Goal: Task Accomplishment & Management: Use online tool/utility

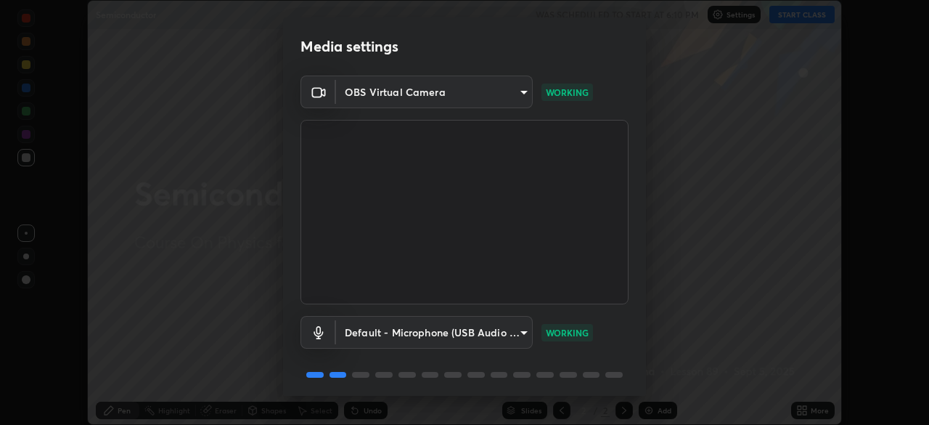
scroll to position [52, 0]
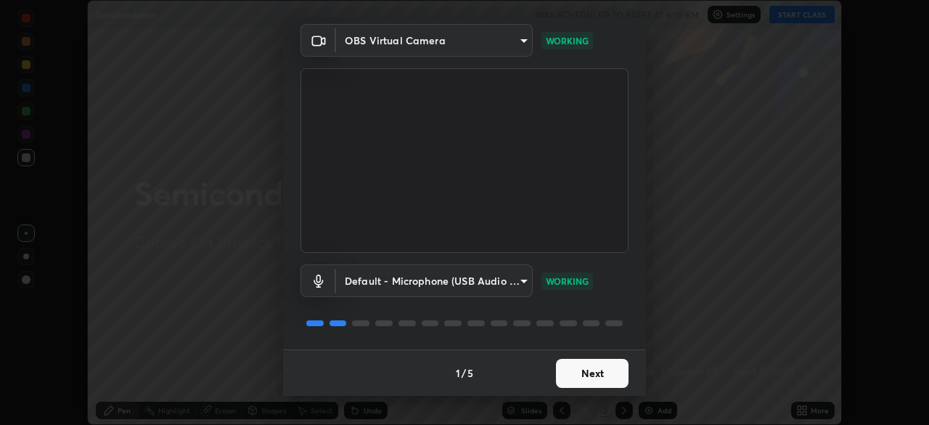
click at [579, 373] on button "Next" at bounding box center [592, 373] width 73 height 29
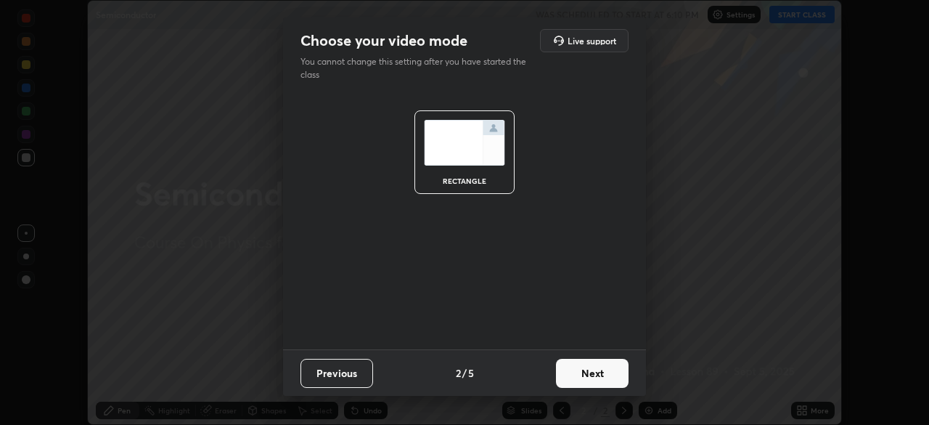
scroll to position [0, 0]
click at [582, 378] on button "Next" at bounding box center [592, 373] width 73 height 29
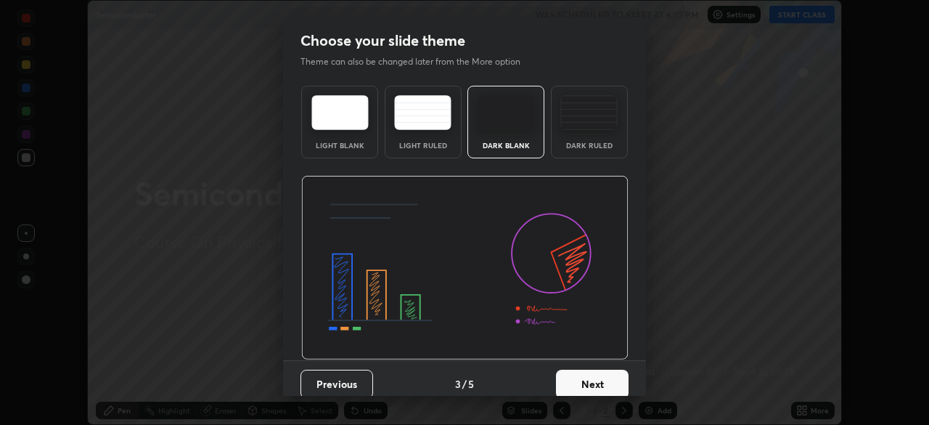
click at [582, 378] on button "Next" at bounding box center [592, 384] width 73 height 29
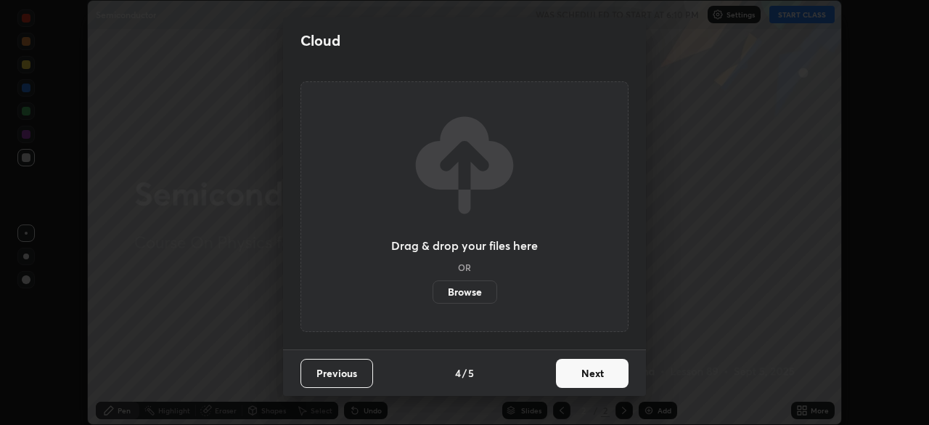
click at [583, 375] on button "Next" at bounding box center [592, 373] width 73 height 29
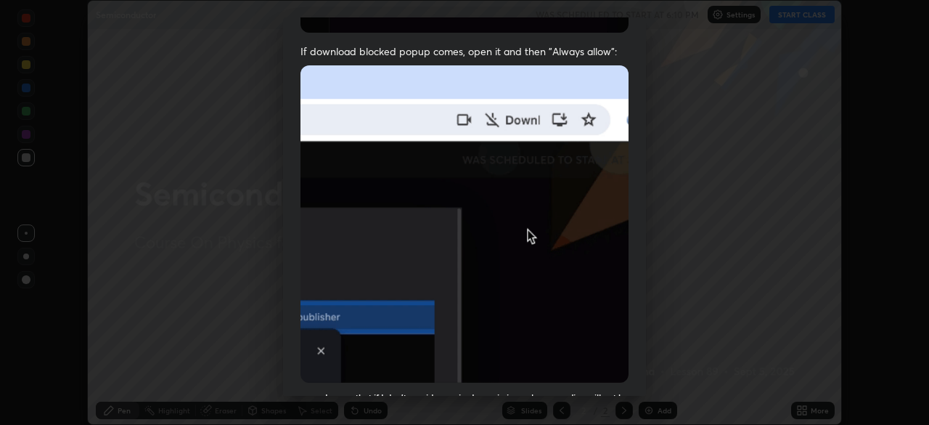
scroll to position [348, 0]
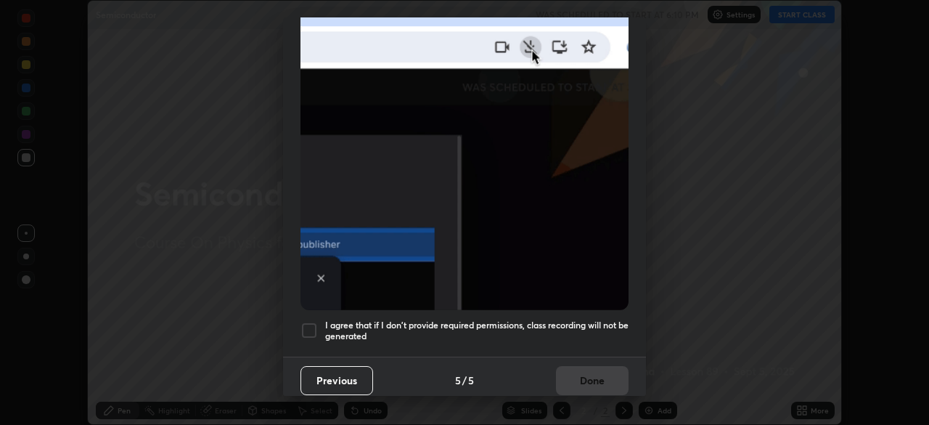
click at [314, 322] on div at bounding box center [309, 330] width 17 height 17
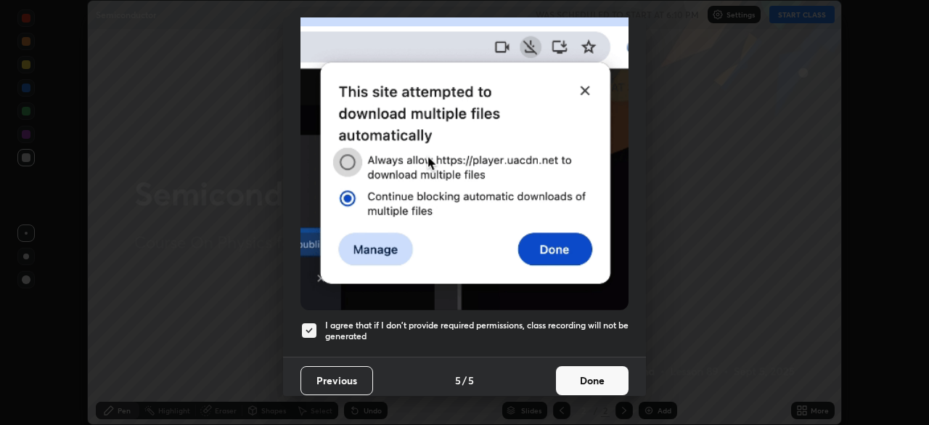
click at [574, 368] on button "Done" at bounding box center [592, 380] width 73 height 29
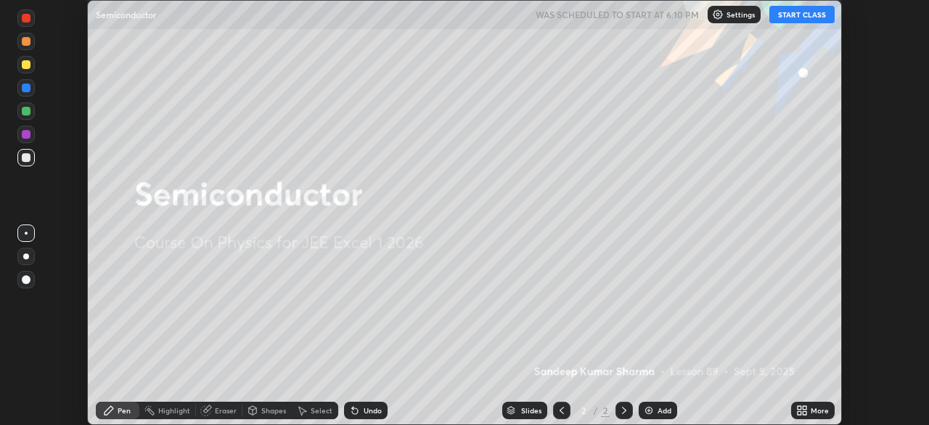
click at [378, 407] on div "Undo" at bounding box center [373, 410] width 18 height 7
click at [370, 408] on div "Undo" at bounding box center [373, 410] width 18 height 7
click at [369, 409] on div "Undo" at bounding box center [373, 410] width 18 height 7
click at [372, 410] on div "Undo" at bounding box center [373, 410] width 18 height 7
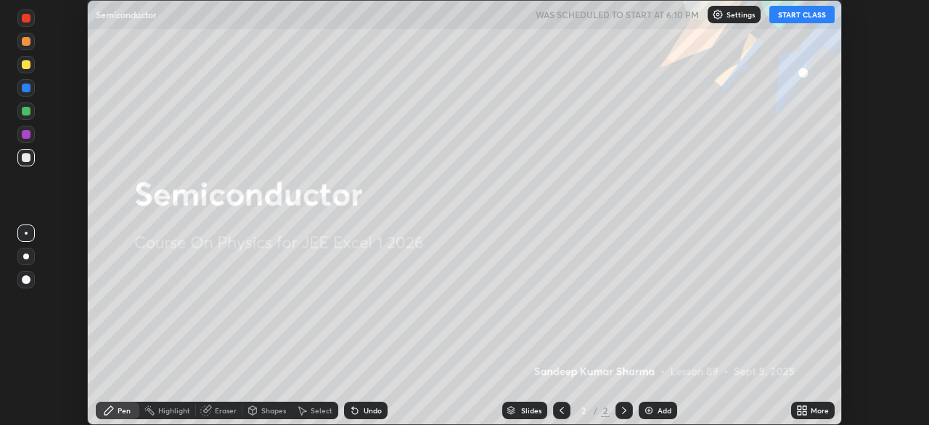
click at [378, 408] on div "Undo" at bounding box center [373, 410] width 18 height 7
click at [381, 407] on div "Undo" at bounding box center [366, 410] width 44 height 17
click at [790, 16] on button "START CLASS" at bounding box center [802, 14] width 65 height 17
